Goal: Consume media (video, audio)

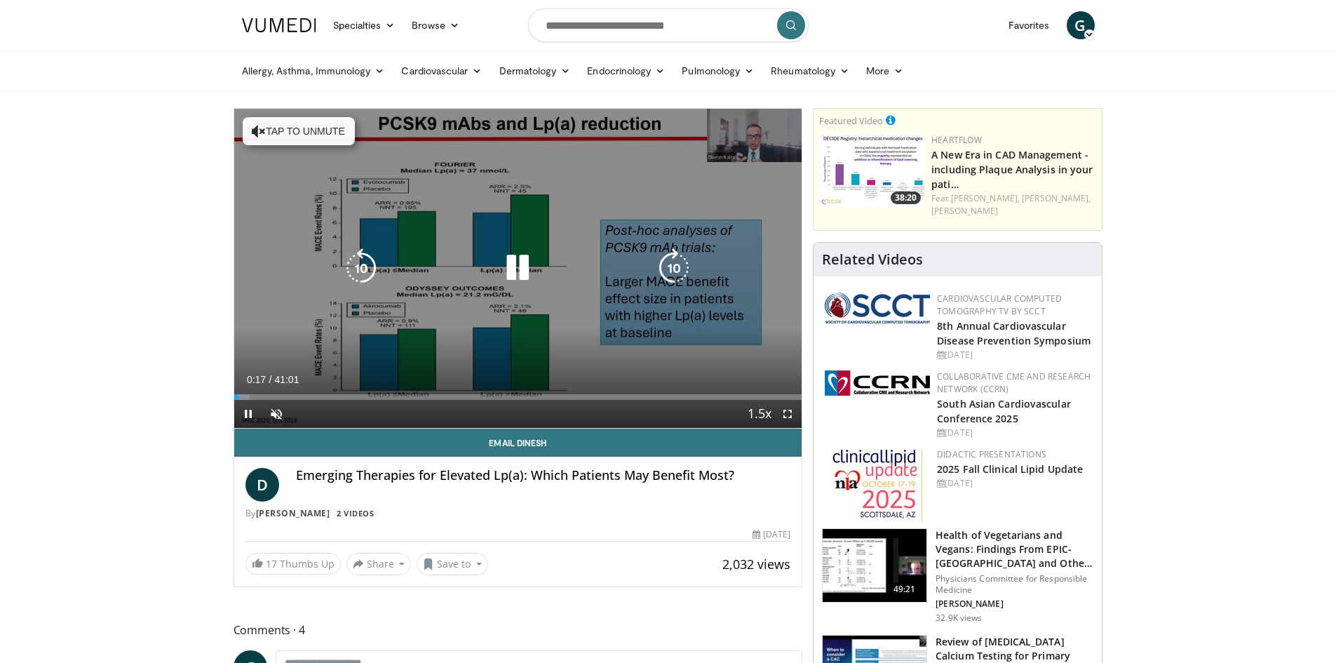
click at [511, 263] on icon "Video Player" at bounding box center [517, 267] width 39 height 39
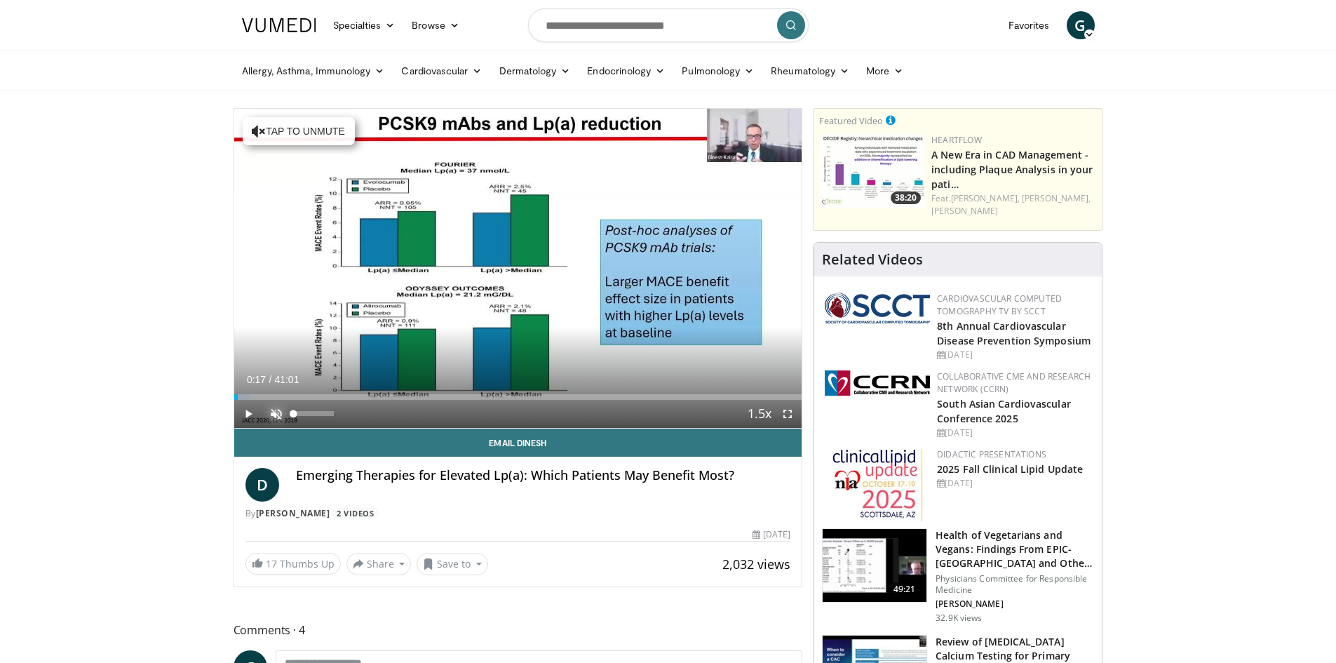
click at [273, 408] on span "Video Player" at bounding box center [276, 414] width 28 height 28
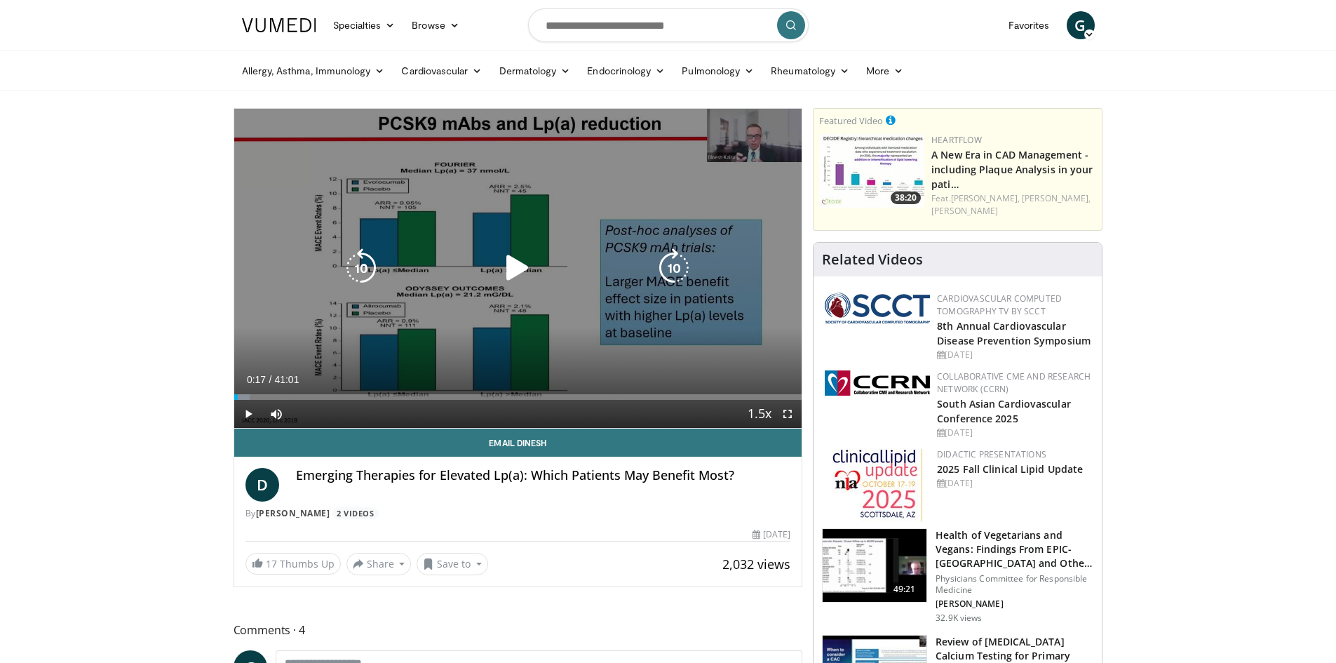
click at [495, 273] on div "Video Player" at bounding box center [517, 268] width 341 height 28
click at [514, 267] on icon "Video Player" at bounding box center [517, 267] width 39 height 39
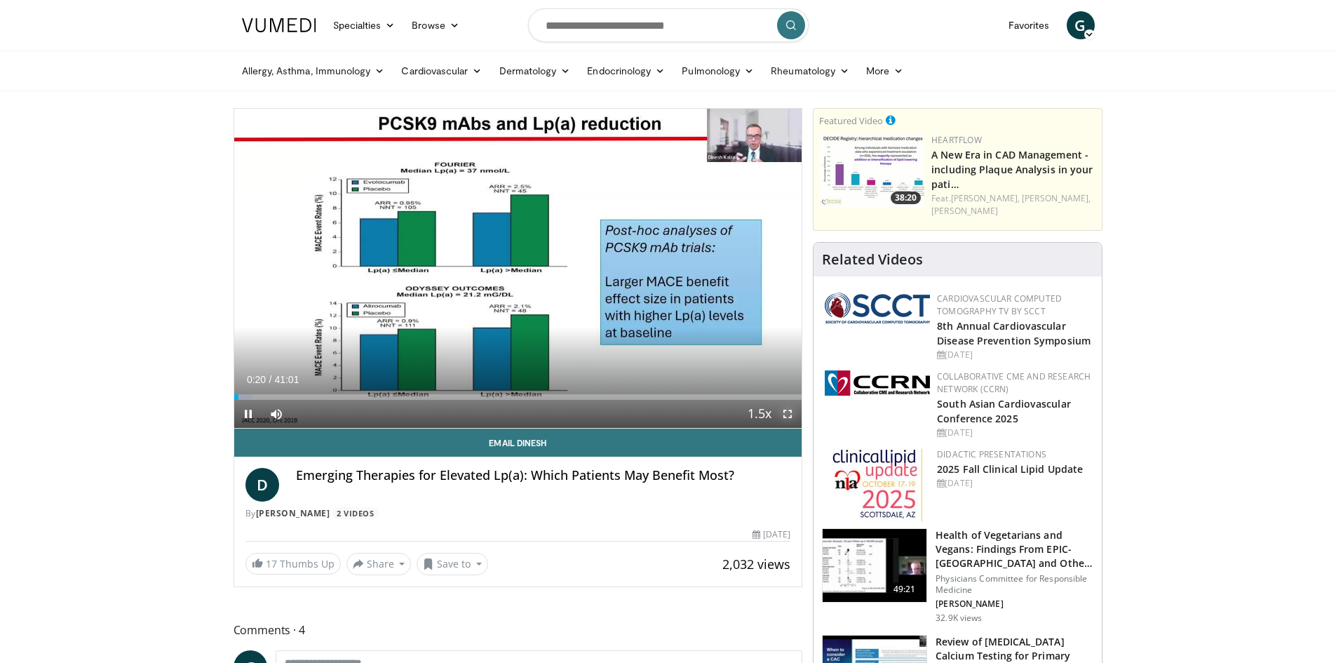
click at [789, 410] on span "Video Player" at bounding box center [788, 414] width 28 height 28
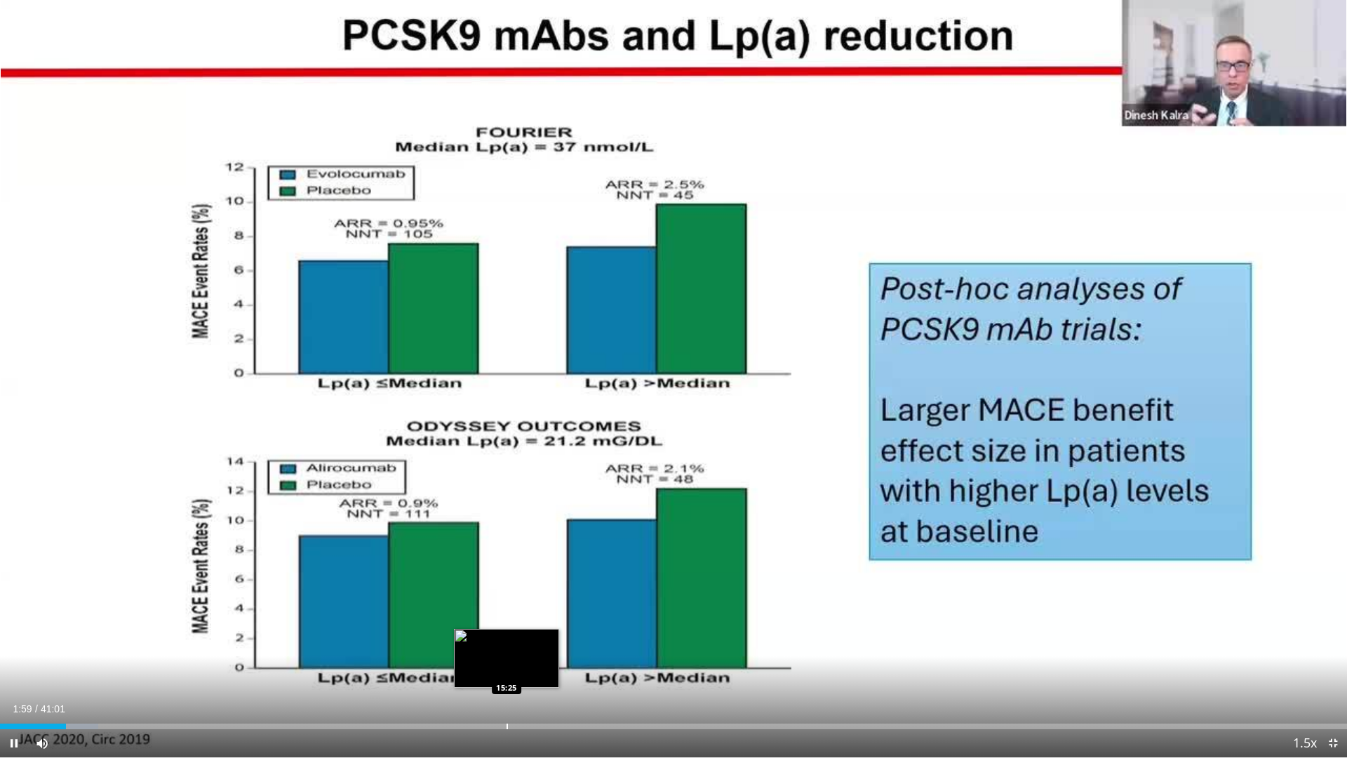
click at [507, 662] on div "Progress Bar" at bounding box center [507, 726] width 1 height 6
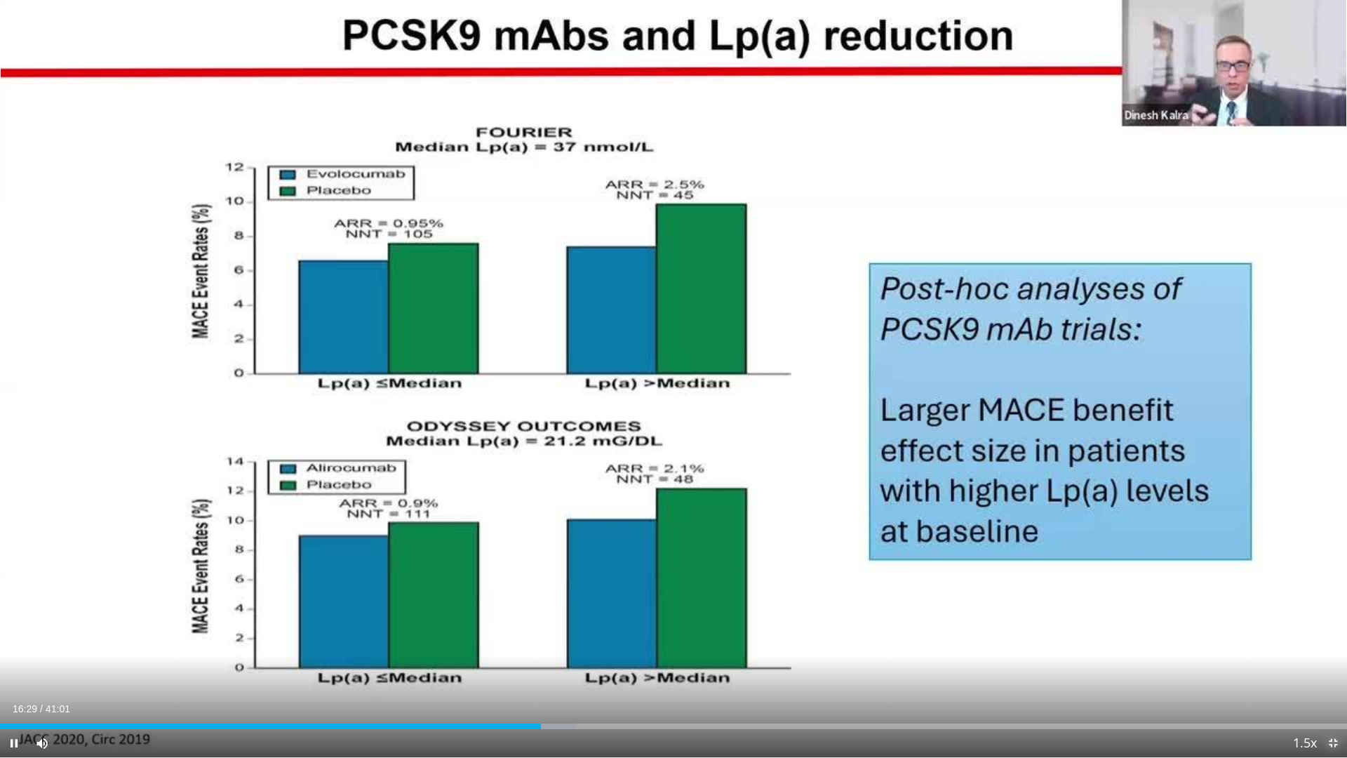
click at [1329, 662] on span "Video Player" at bounding box center [1333, 743] width 28 height 28
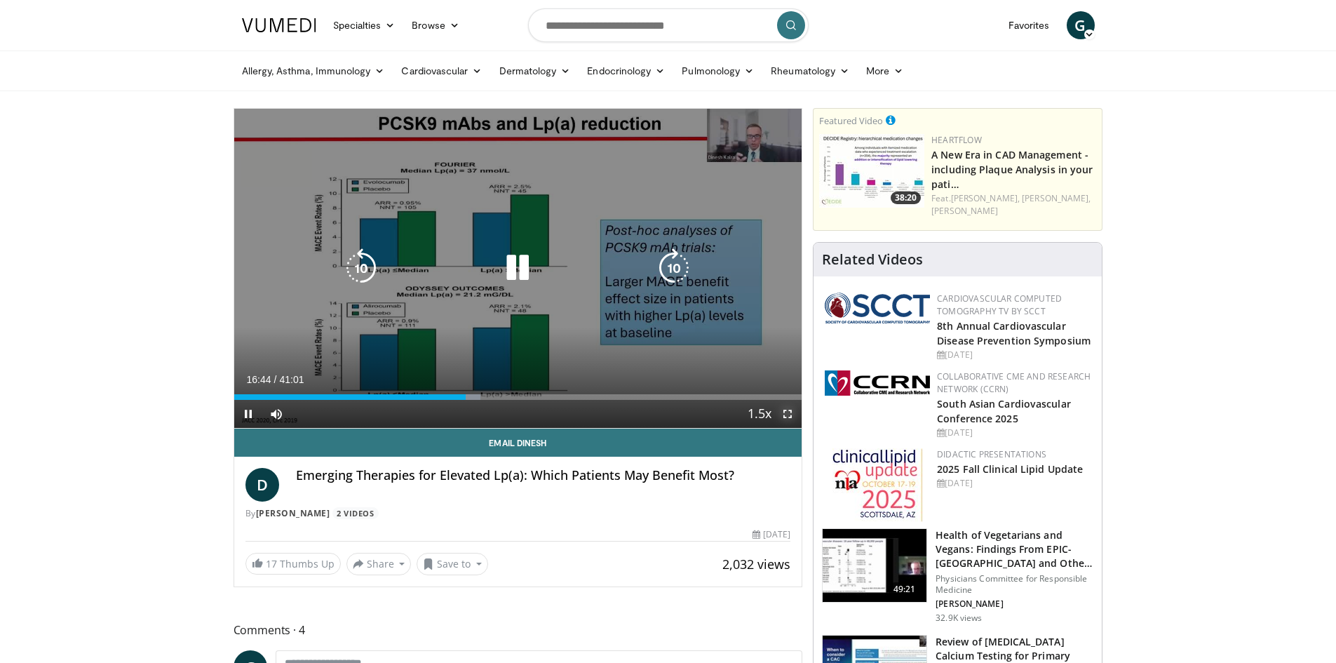
drag, startPoint x: 788, startPoint y: 408, endPoint x: 788, endPoint y: 469, distance: 61.0
click at [788, 408] on span "Video Player" at bounding box center [788, 414] width 28 height 28
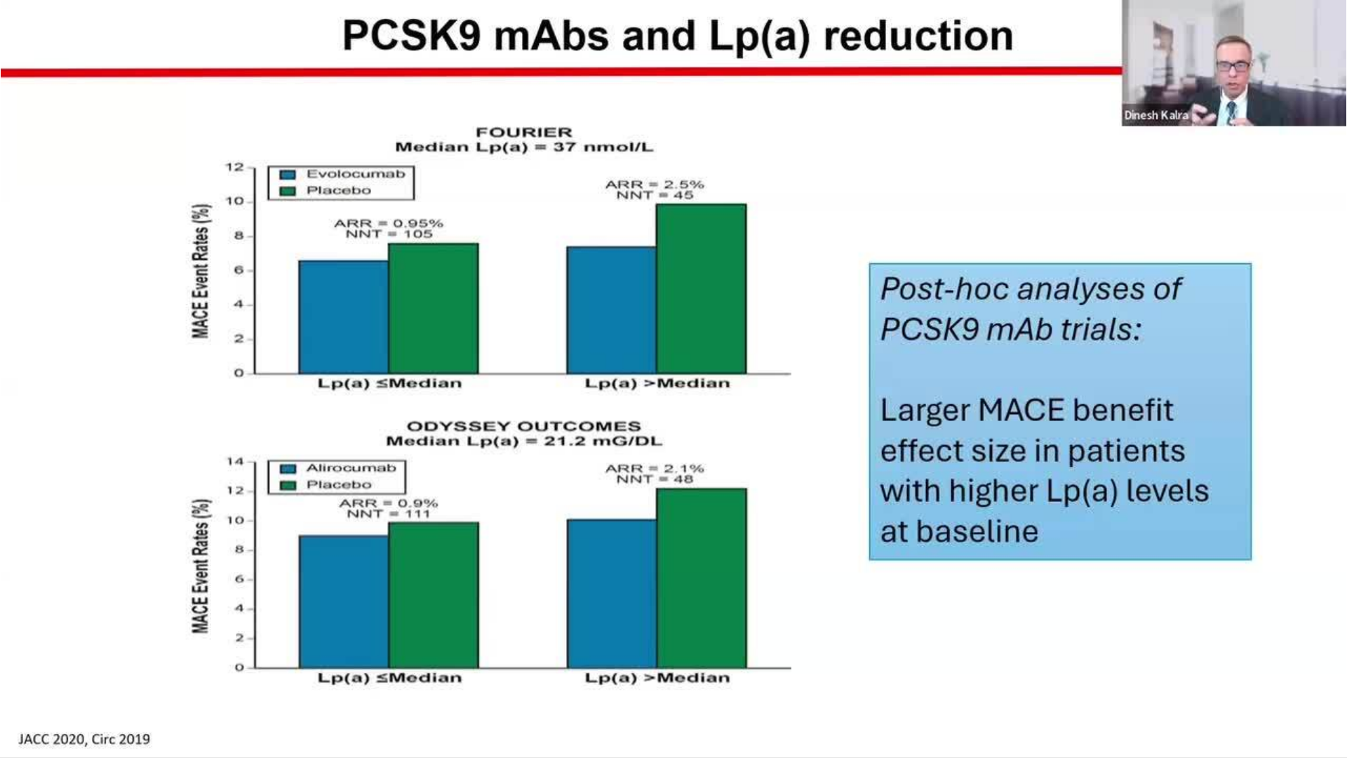
click at [650, 662] on video-js "**********" at bounding box center [673, 379] width 1347 height 758
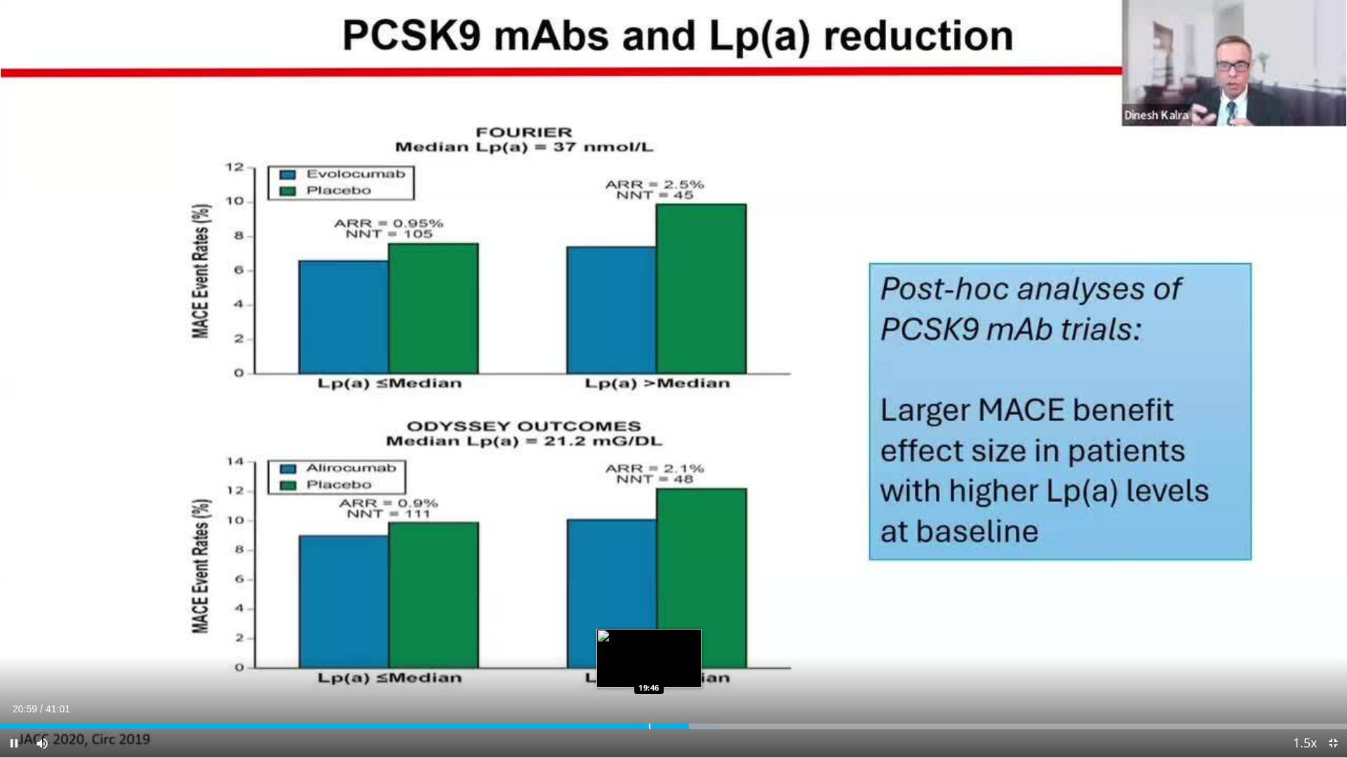
click at [650, 662] on div "Loaded : 53.59% 20:59 19:46" at bounding box center [673, 722] width 1347 height 13
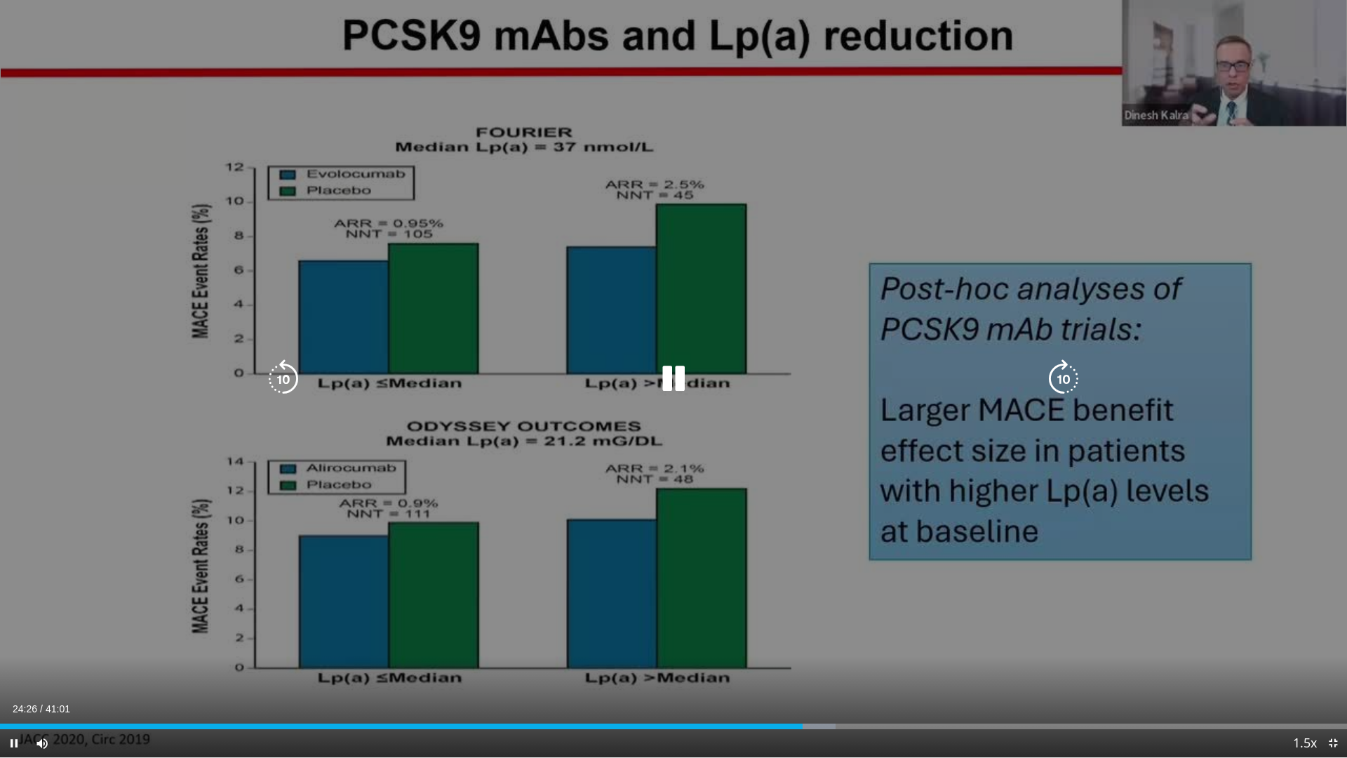
click at [1109, 590] on div "10 seconds Tap to unmute" at bounding box center [673, 378] width 1347 height 757
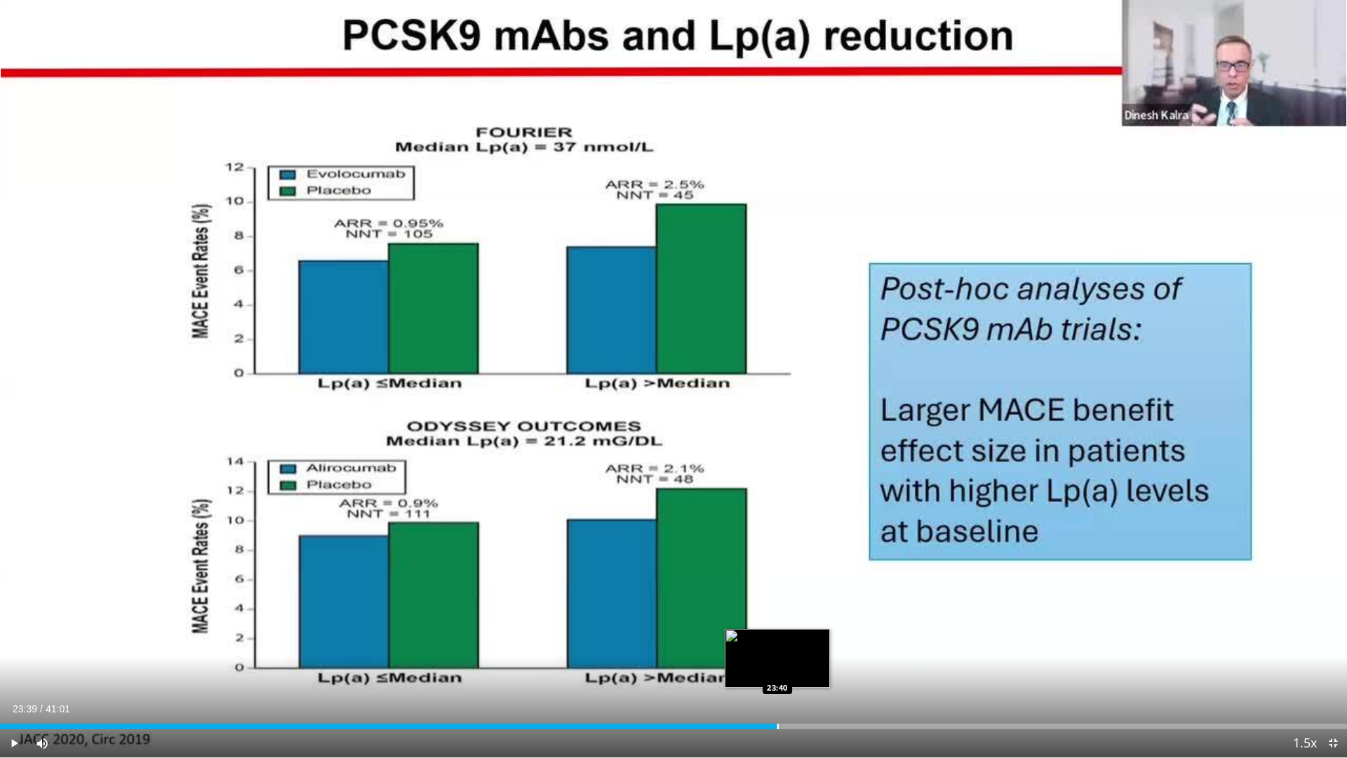
click at [777, 662] on div "23:39" at bounding box center [388, 726] width 777 height 6
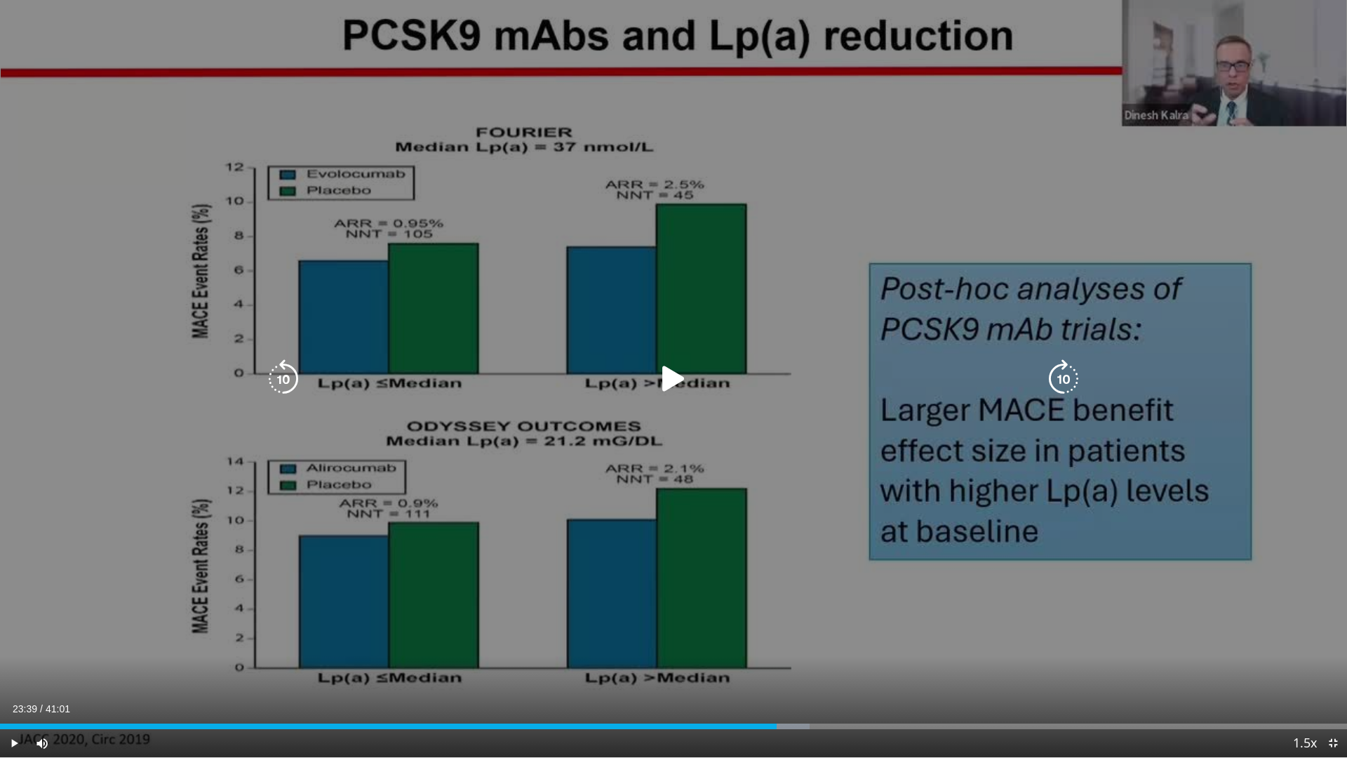
click at [674, 427] on div "10 seconds Tap to unmute" at bounding box center [673, 378] width 1347 height 757
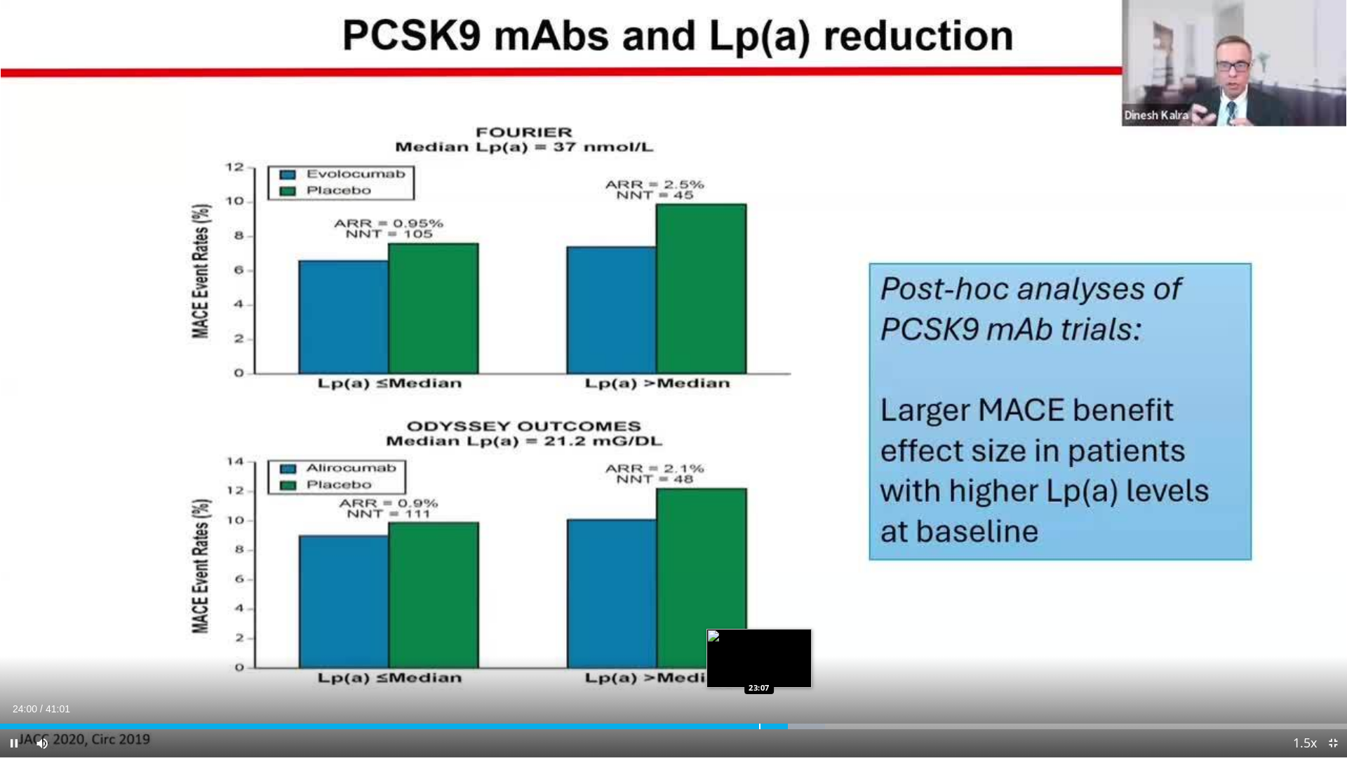
click at [759, 662] on div "Progress Bar" at bounding box center [759, 726] width 1 height 6
click at [816, 662] on div "Current Time 25:23 / Duration 41:01 Pause Skip Backward Skip Forward Mute 11% L…" at bounding box center [673, 743] width 1347 height 28
click at [817, 662] on div "Progress Bar" at bounding box center [817, 726] width 1 height 6
click at [819, 662] on div "Progress Bar" at bounding box center [819, 726] width 1 height 6
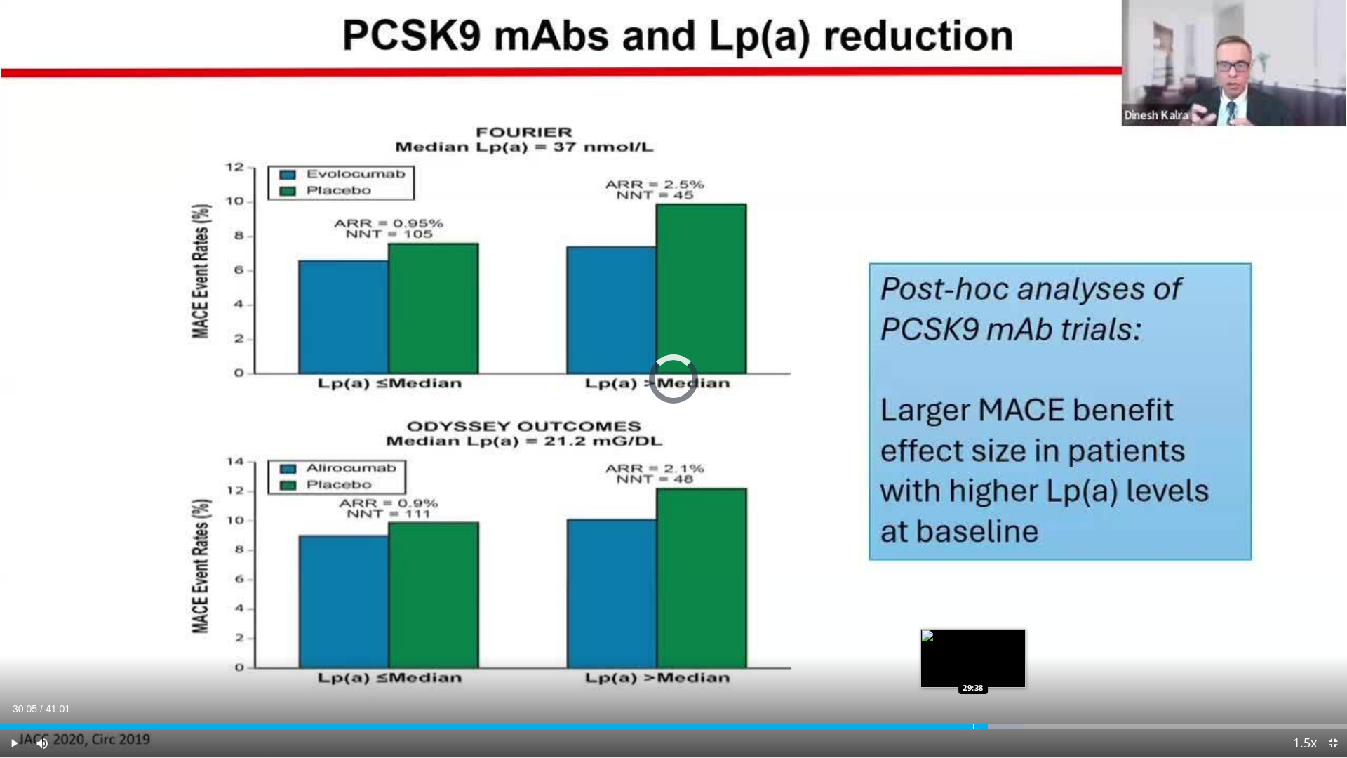
click at [973, 662] on div "Progress Bar" at bounding box center [973, 726] width 1 height 6
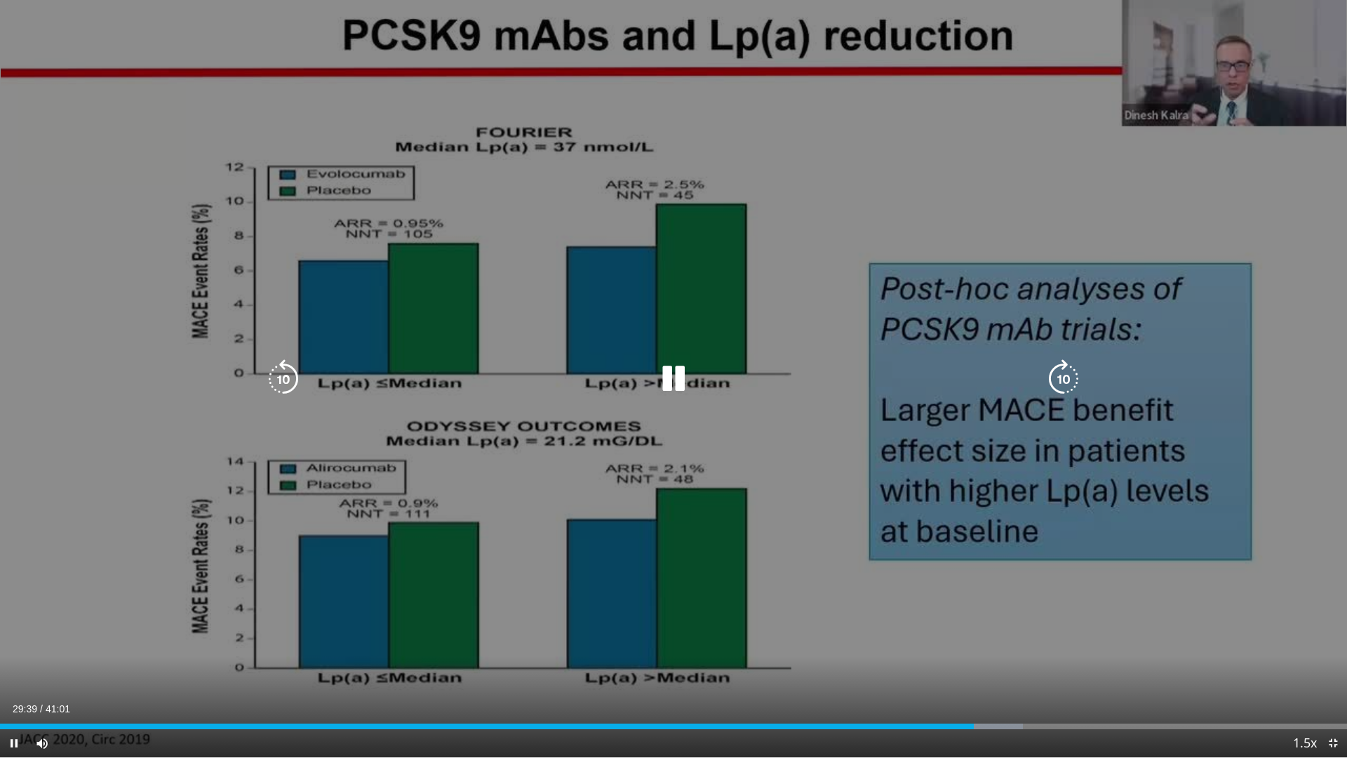
click at [624, 337] on div "10 seconds Tap to unmute" at bounding box center [673, 378] width 1347 height 757
click at [647, 370] on div "Video Player" at bounding box center [673, 379] width 808 height 28
click at [675, 379] on icon "Video Player" at bounding box center [673, 378] width 39 height 39
click at [664, 379] on icon "Video Player" at bounding box center [673, 378] width 39 height 39
click at [669, 384] on icon "Video Player" at bounding box center [673, 378] width 39 height 39
